Goal: Transaction & Acquisition: Purchase product/service

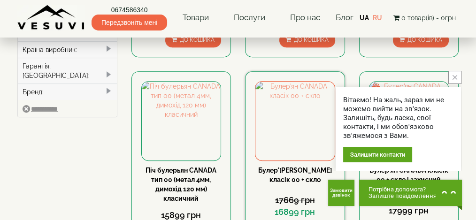
scroll to position [407, 0]
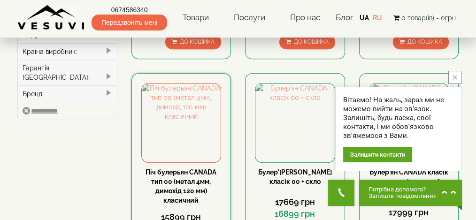
click at [192, 169] on link "Піч булерьян CANADA тип 00 (метал 4мм, димохід 120 мм) класичний" at bounding box center [181, 187] width 71 height 36
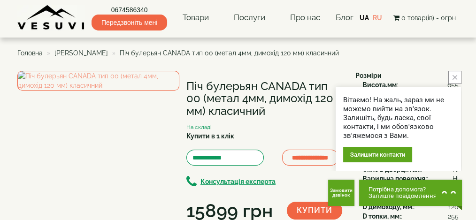
click at [455, 78] on icon "close button" at bounding box center [455, 77] width 5 height 5
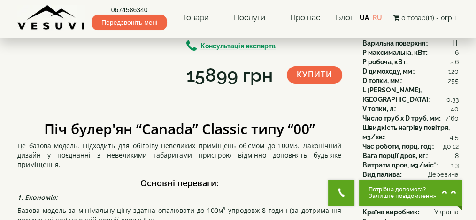
scroll to position [94, 0]
